Goal: Find specific page/section: Find specific page/section

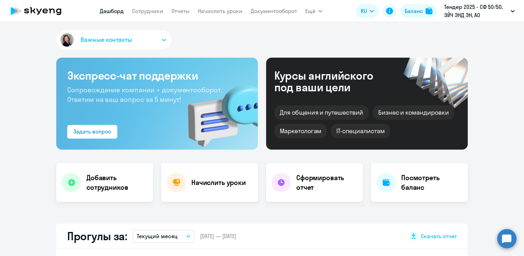
select select "30"
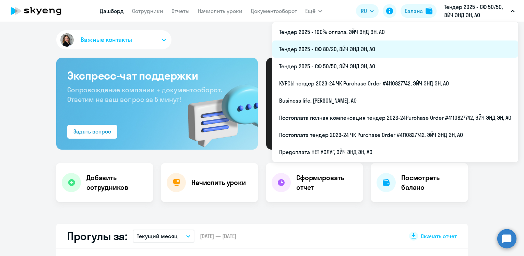
click at [346, 52] on li "Тендер 2025 - СФ 80/20, ЭЙЧ ЭНД ЭН, АО" at bounding box center [395, 48] width 246 height 17
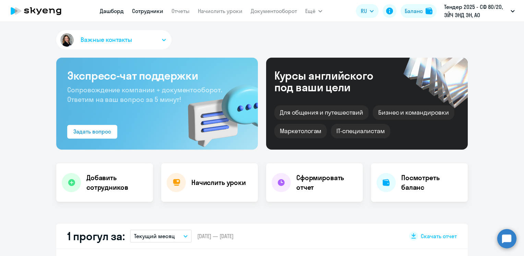
click at [149, 12] on link "Сотрудники" at bounding box center [147, 11] width 31 height 7
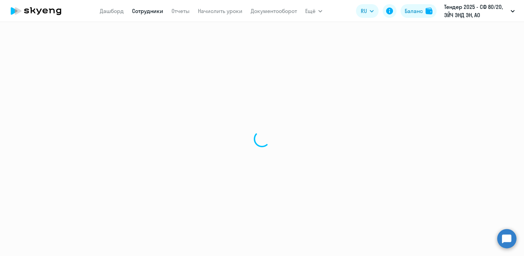
select select "30"
